Goal: Task Accomplishment & Management: Use online tool/utility

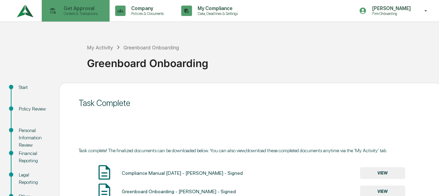
click at [75, 3] on div "Get Approval Content & Transactions" at bounding box center [75, 11] width 61 height 22
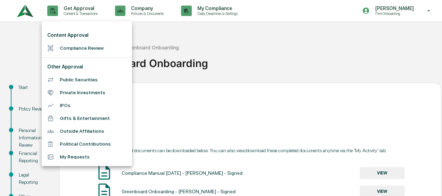
click at [77, 46] on li "Compliance Review" at bounding box center [87, 48] width 90 height 13
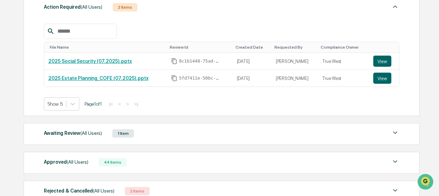
scroll to position [139, 0]
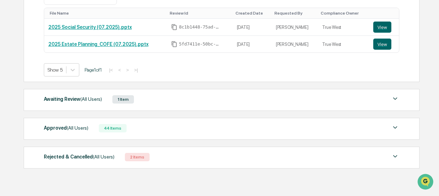
click at [141, 90] on div "Awaiting Review (All Users) 1 Item File Name Review Id Created Date Requested B…" at bounding box center [222, 100] width 396 height 22
click at [137, 95] on div "Awaiting Review (All Users) 1 Item" at bounding box center [221, 100] width 355 height 10
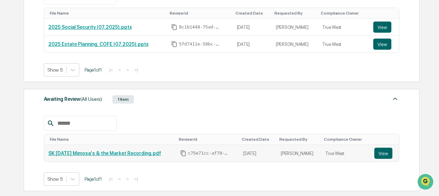
click at [93, 151] on link "SK [DATE] Mimosa's & the Market Recording.pdf" at bounding box center [104, 154] width 113 height 6
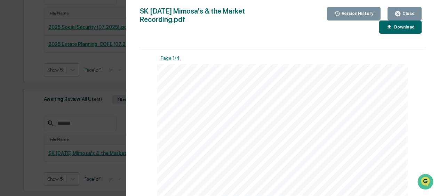
click at [403, 18] on button "Close" at bounding box center [404, 14] width 34 height 14
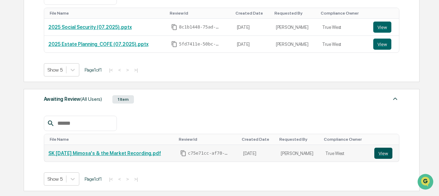
click at [387, 153] on button "View" at bounding box center [383, 153] width 18 height 11
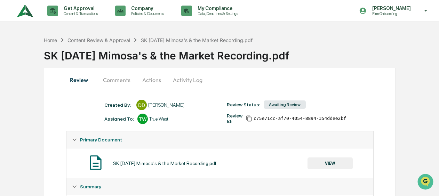
click at [120, 81] on button "Comments" at bounding box center [116, 80] width 39 height 17
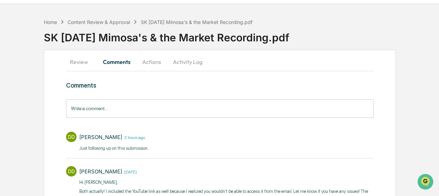
scroll to position [18, 0]
click at [148, 60] on button "Actions" at bounding box center [151, 62] width 31 height 17
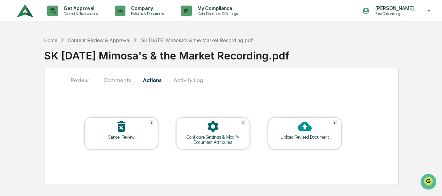
click at [182, 82] on button "Activity Log" at bounding box center [188, 80] width 41 height 17
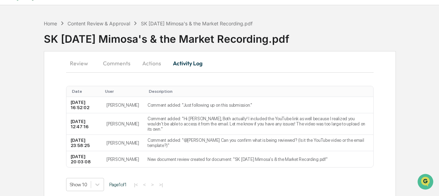
scroll to position [26, 0]
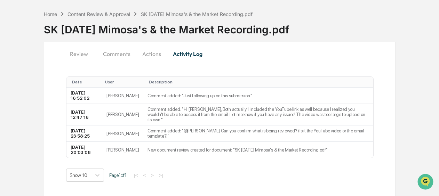
click at [122, 62] on button "Comments" at bounding box center [116, 54] width 39 height 17
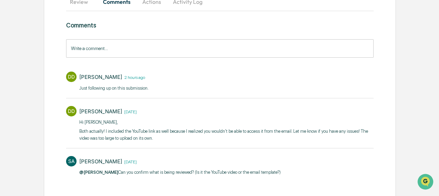
scroll to position [87, 0]
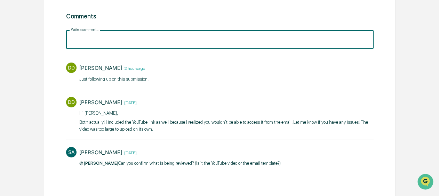
click at [127, 43] on input "Write a comment..." at bounding box center [219, 39] width 307 height 18
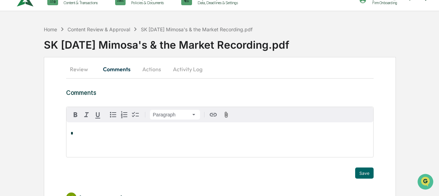
scroll to position [0, 0]
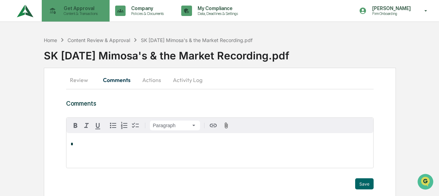
click at [49, 11] on icon at bounding box center [52, 11] width 11 height 11
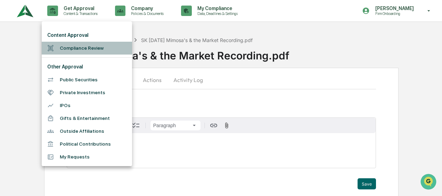
click at [70, 43] on li "Compliance Review" at bounding box center [87, 48] width 90 height 13
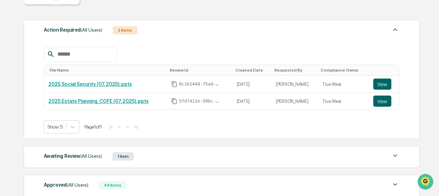
scroll to position [104, 0]
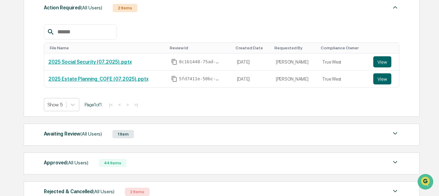
click at [86, 134] on span "(All Users)" at bounding box center [91, 134] width 22 height 6
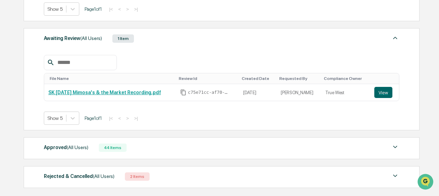
scroll to position [233, 0]
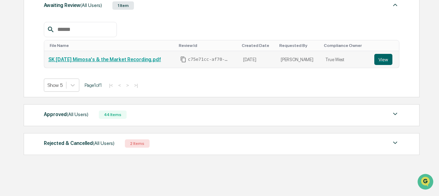
click at [113, 65] on td "SK [DATE] Mimosa's & the Market Recording.pdf" at bounding box center [110, 59] width 132 height 17
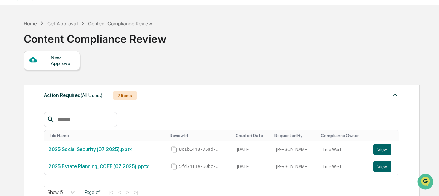
scroll to position [0, 0]
